Goal: Find specific page/section: Find specific page/section

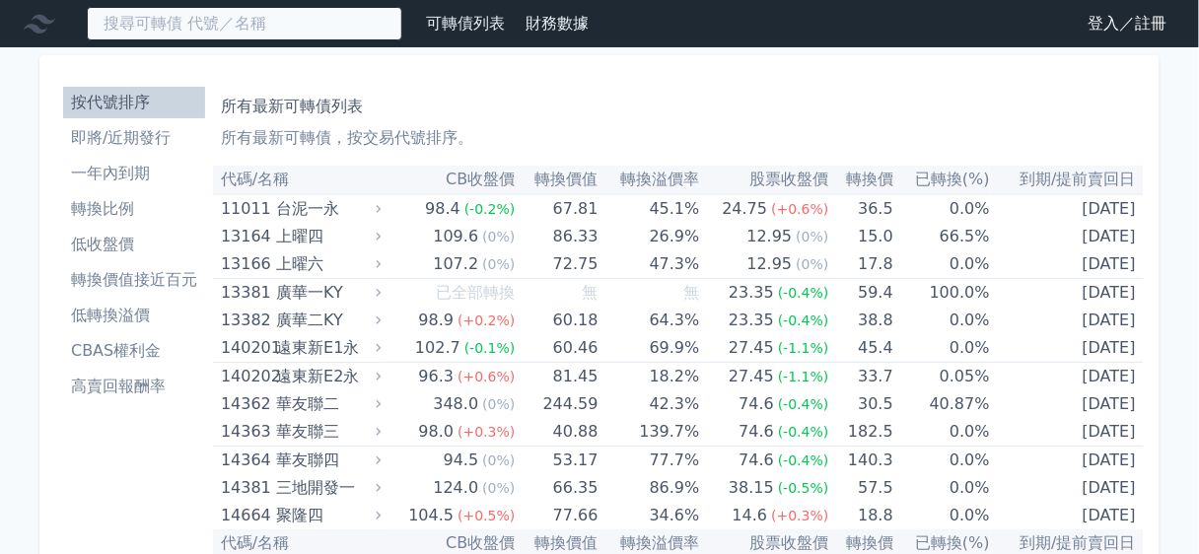
click at [244, 15] on input at bounding box center [244, 24] width 315 height 34
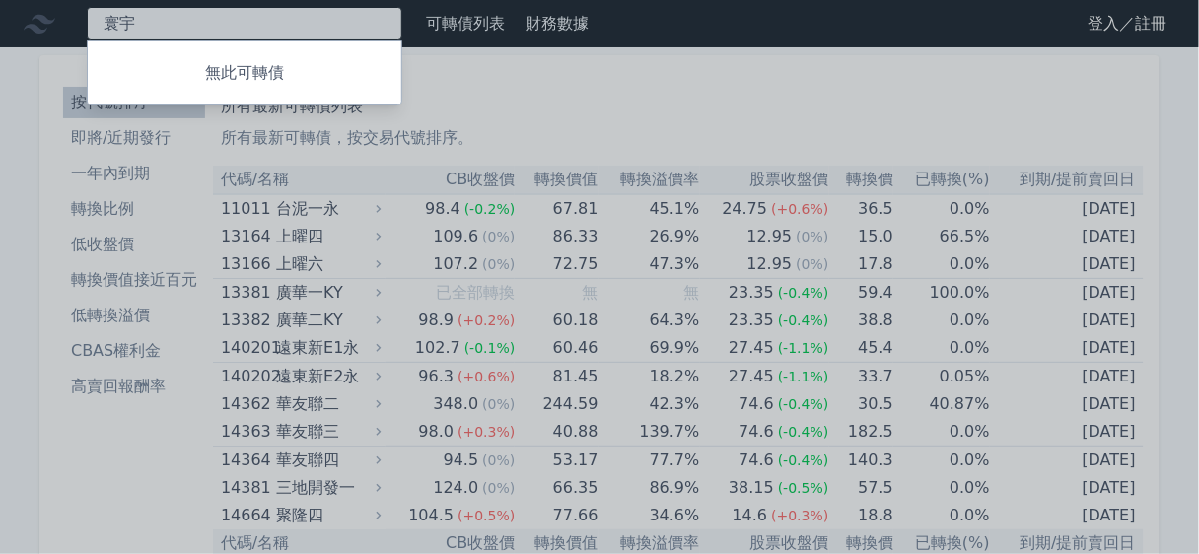
type input "寰"
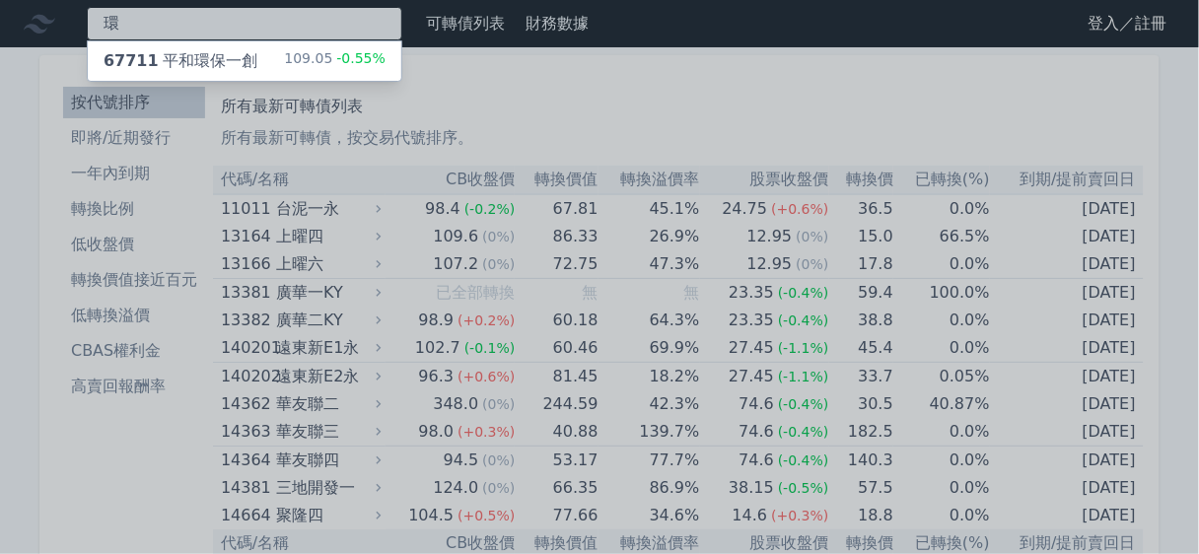
type input "環"
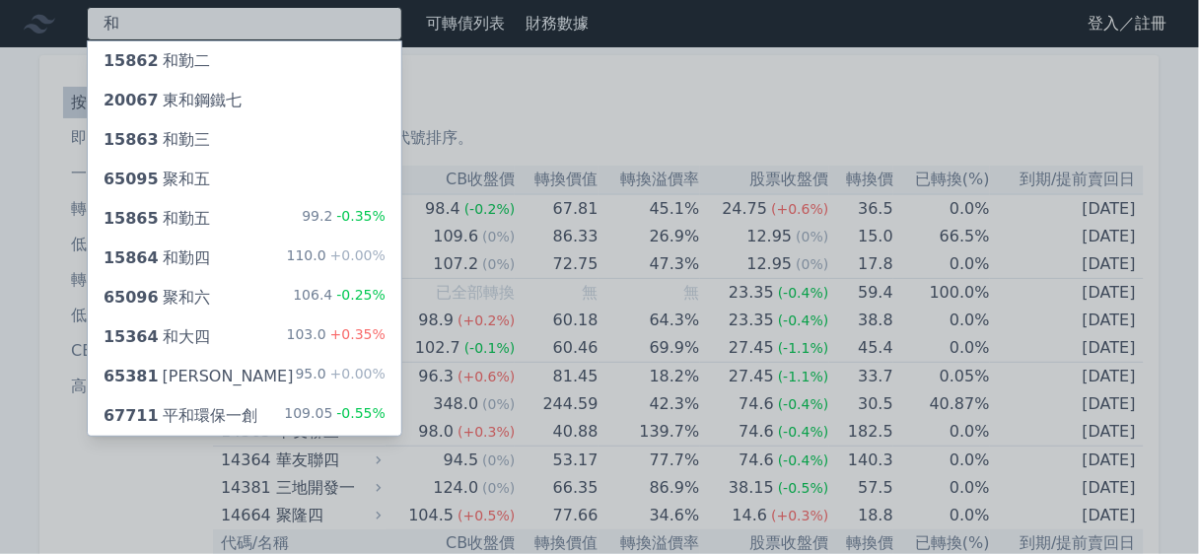
type input "和"
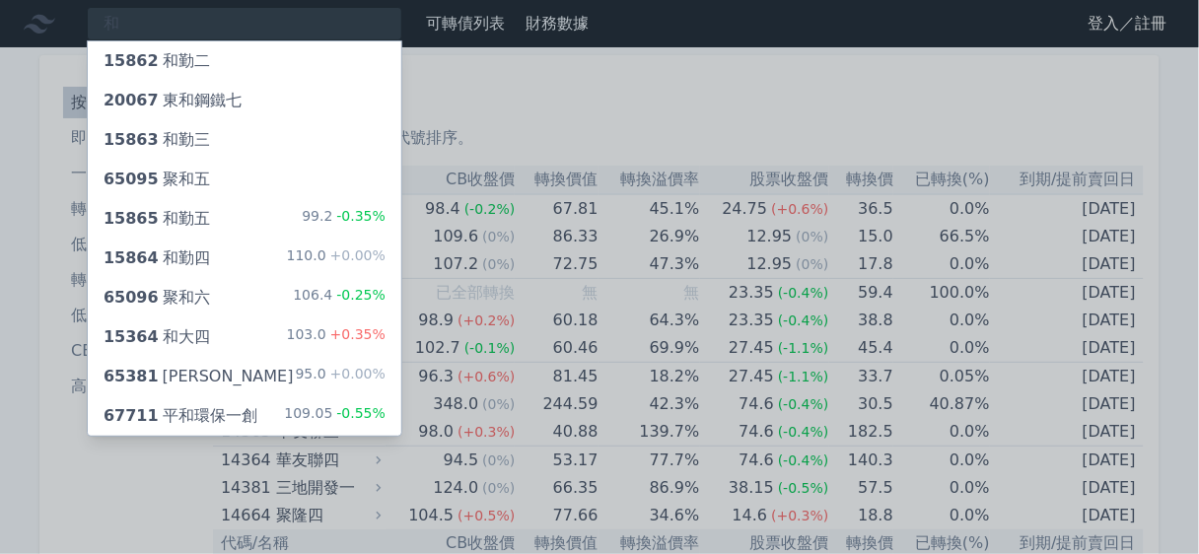
click at [174, 29] on div at bounding box center [599, 277] width 1199 height 554
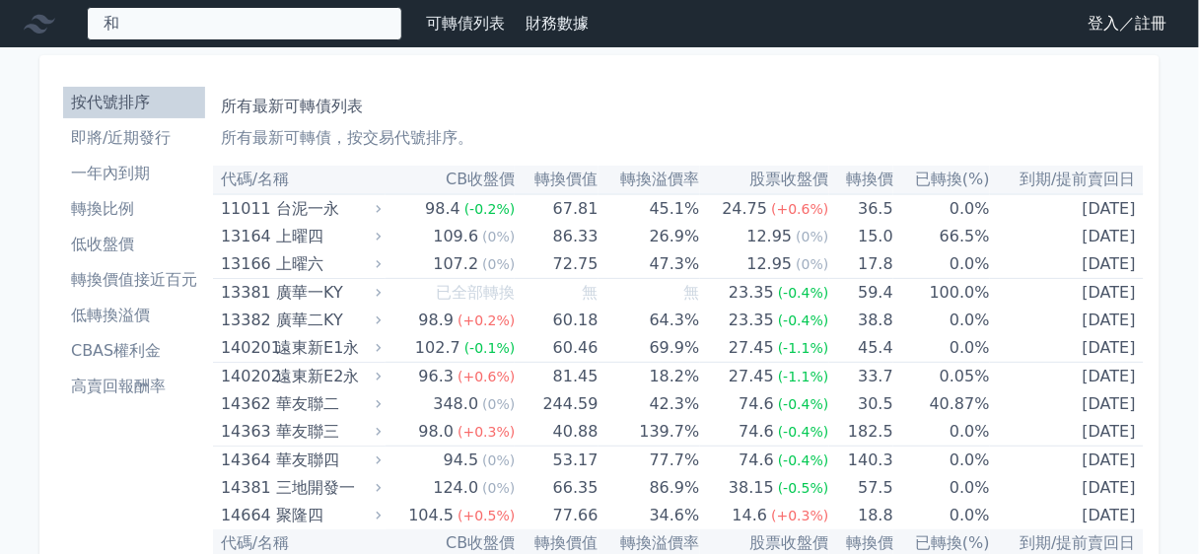
click at [175, 19] on div "和 15862 和勤二 20067 東和鋼鐵七 15863 和勤三 65095 聚和五 15865 和勤五 99.2 -0.35% 15864 和勤四 110…" at bounding box center [244, 24] width 315 height 34
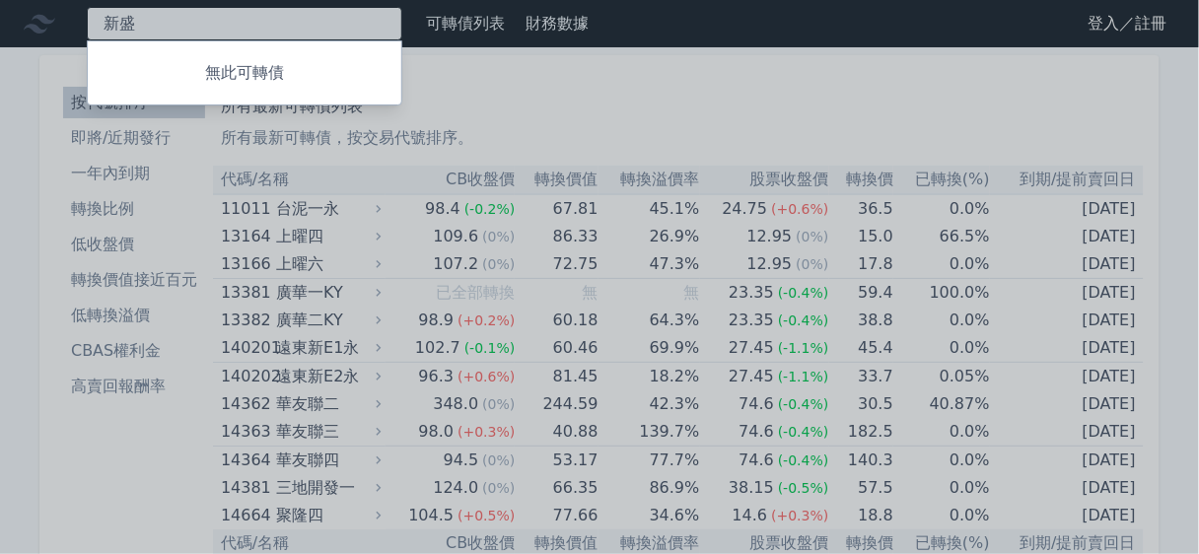
type input "新"
type input "南亞"
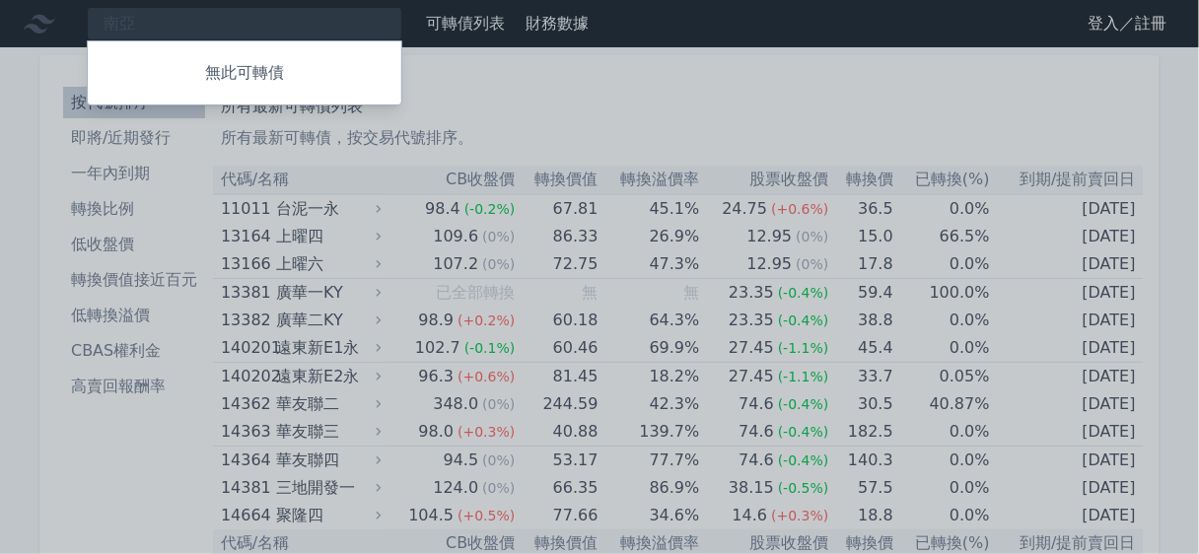
click at [251, 19] on div at bounding box center [599, 277] width 1199 height 554
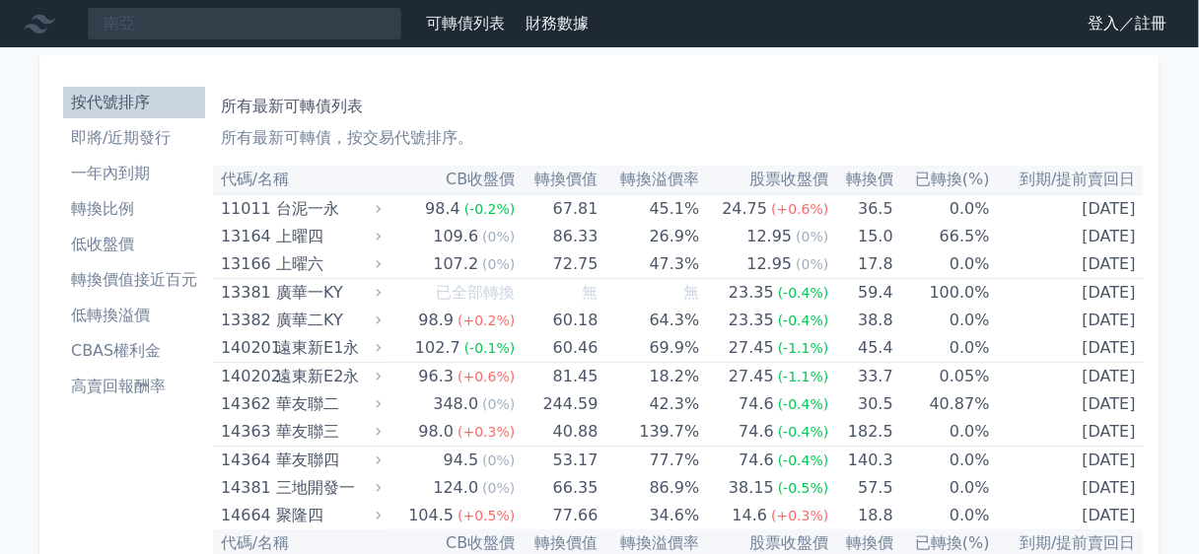
click at [481, 30] on link "可轉債列表" at bounding box center [465, 23] width 79 height 19
